Goal: Task Accomplishment & Management: Manage account settings

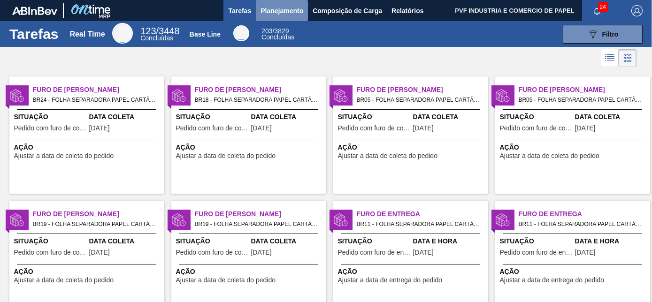
click at [278, 5] on span "Planejamento" at bounding box center [281, 10] width 43 height 11
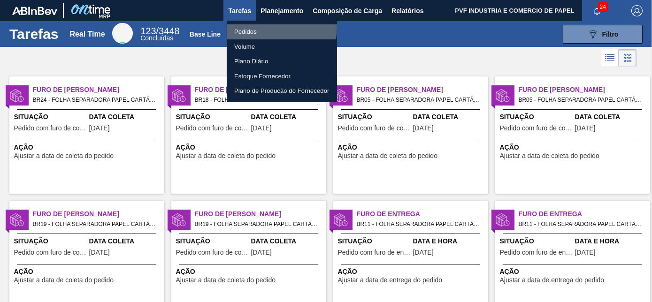
click at [247, 26] on li "Pedidos" at bounding box center [282, 31] width 110 height 15
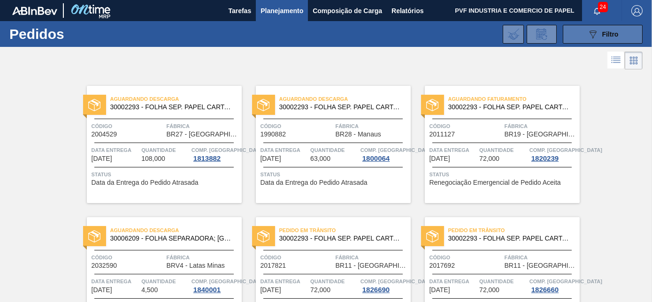
click at [582, 35] on button "089F7B8B-B2A5-4AFE-B5C0-19BA573D28AC Filtro" at bounding box center [603, 34] width 80 height 19
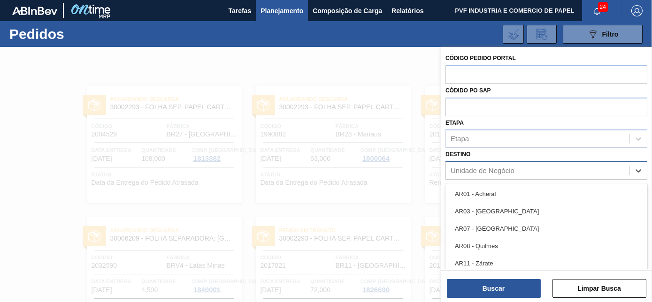
click at [506, 165] on div "Unidade de Negócio" at bounding box center [538, 171] width 184 height 14
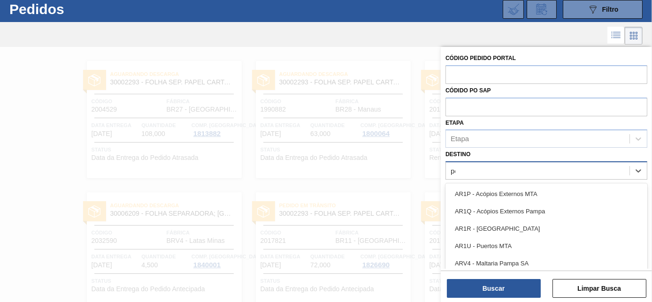
type input "pont"
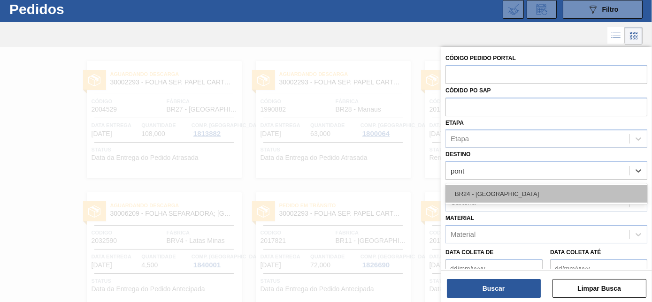
click at [495, 191] on div "BR24 - [GEOGRAPHIC_DATA]" at bounding box center [546, 193] width 202 height 17
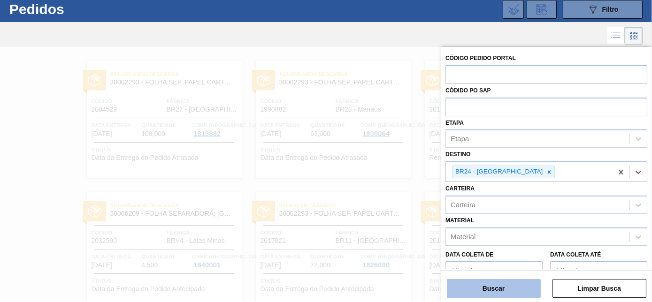
click at [515, 293] on button "Buscar" at bounding box center [494, 288] width 94 height 19
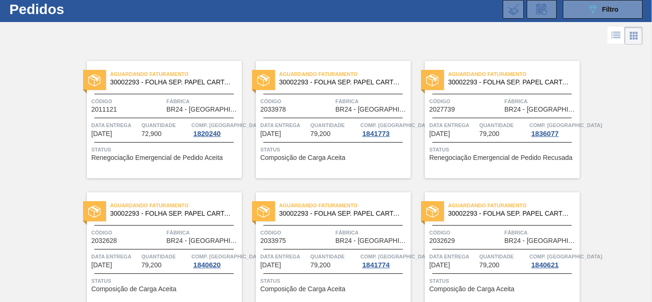
click at [150, 102] on span "Código" at bounding box center [128, 101] width 73 height 9
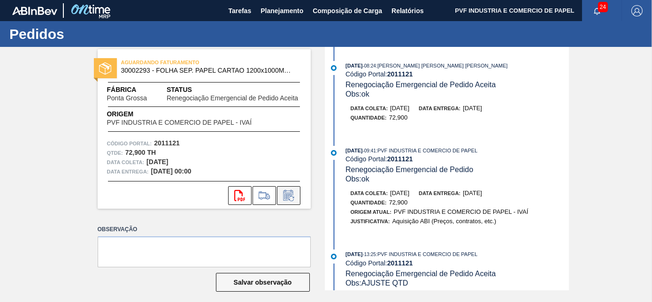
click at [290, 193] on icon at bounding box center [288, 195] width 15 height 11
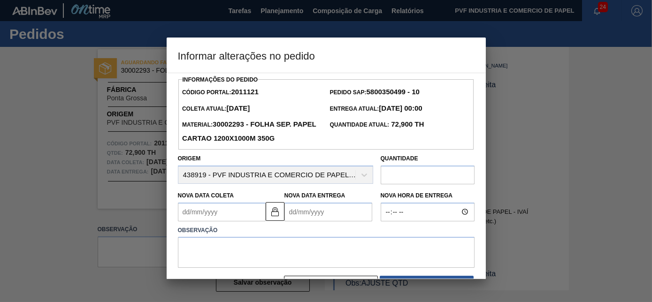
click at [404, 180] on input "text" at bounding box center [428, 175] width 94 height 19
type input "84,000"
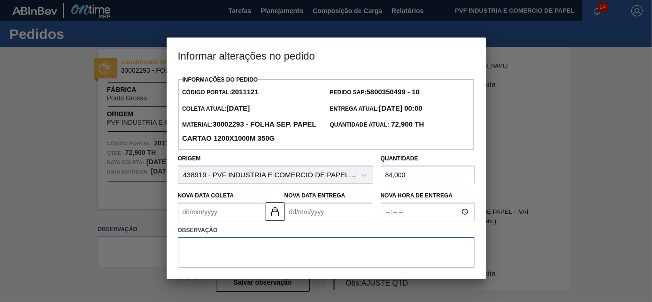
click at [294, 252] on textarea at bounding box center [326, 252] width 297 height 31
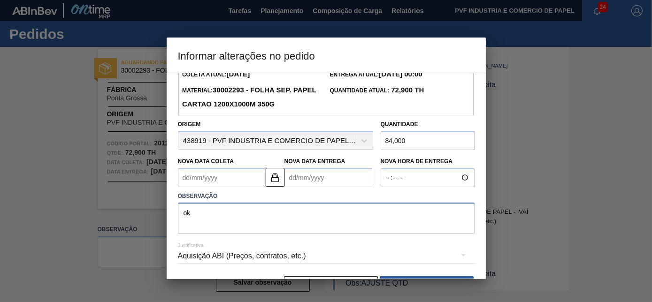
scroll to position [65, 0]
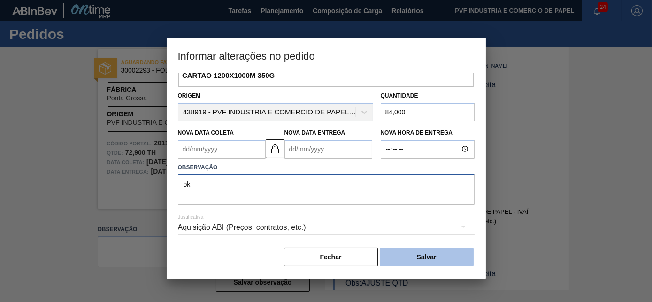
type textarea "ok"
click at [424, 254] on button "Salvar" at bounding box center [427, 257] width 94 height 19
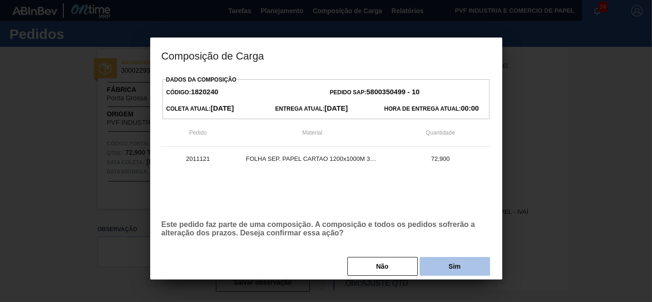
click at [444, 268] on button "Sim" at bounding box center [455, 266] width 70 height 19
